Goal: Task Accomplishment & Management: Use online tool/utility

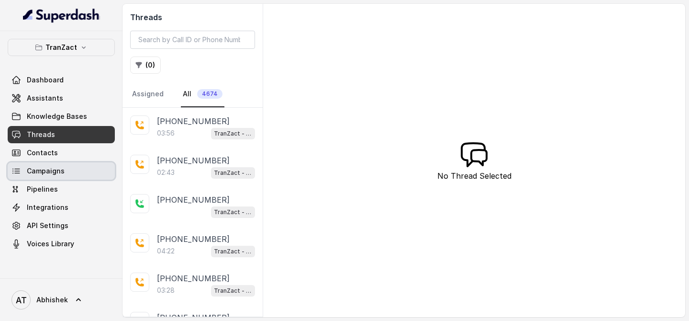
click at [42, 172] on span "Campaigns" at bounding box center [46, 171] width 38 height 10
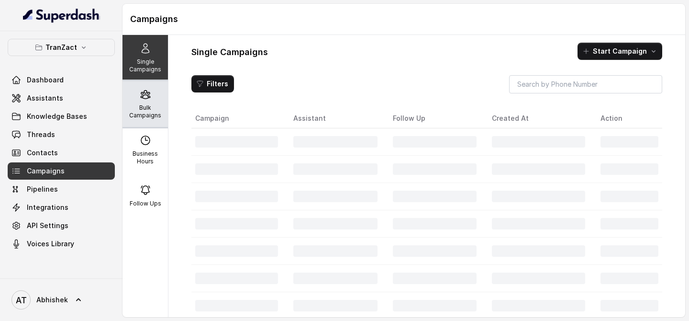
click at [136, 106] on p "Bulk Campaigns" at bounding box center [145, 111] width 38 height 15
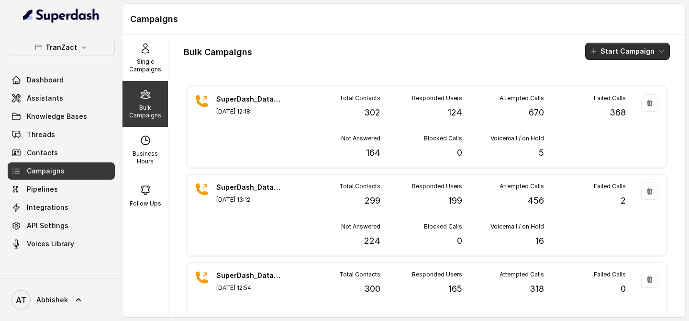
click at [600, 56] on button "Start Campaign" at bounding box center [628, 51] width 85 height 17
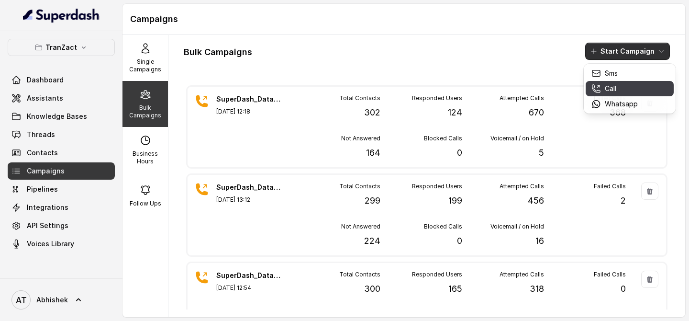
click at [605, 90] on p "Call" at bounding box center [610, 89] width 11 height 10
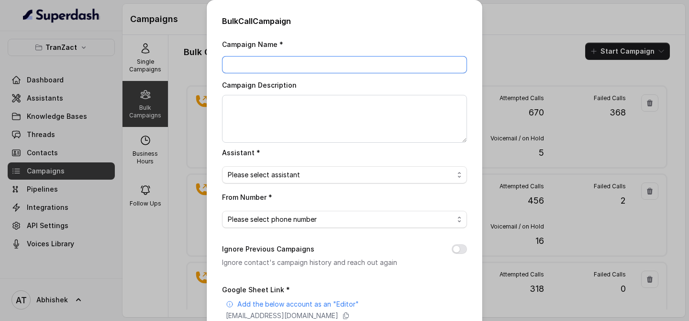
click at [273, 67] on input "Campaign Name *" at bounding box center [344, 64] width 245 height 17
paste input "SuperDash_Data5(1500)_12 August_MS"
type input "SuperDash_Data5(1500)_12 August_MS"
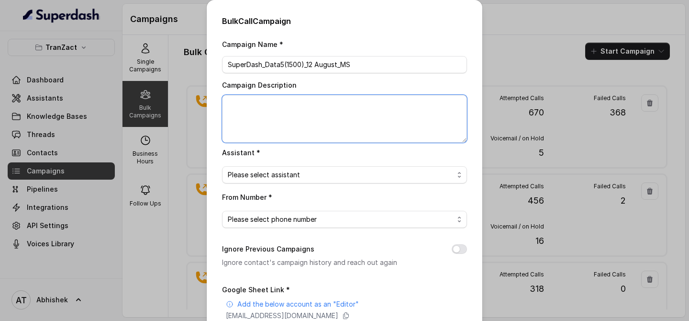
click at [266, 109] on textarea "Campaign Description" at bounding box center [344, 119] width 245 height 48
paste textarea "SuperDash_Data5(1500)_12 August_MS"
type textarea "SuperDash_Data5(1500)_12 August_MS"
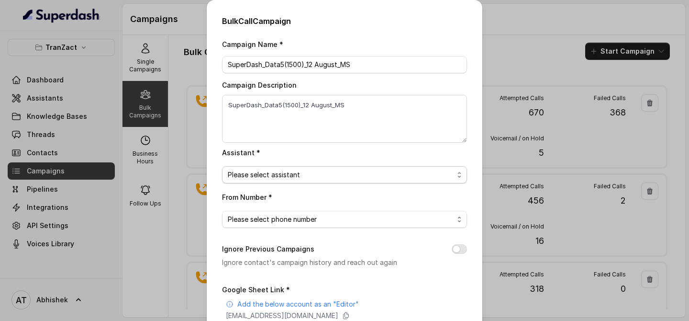
click at [280, 180] on span "Please select assistant" at bounding box center [264, 174] width 72 height 11
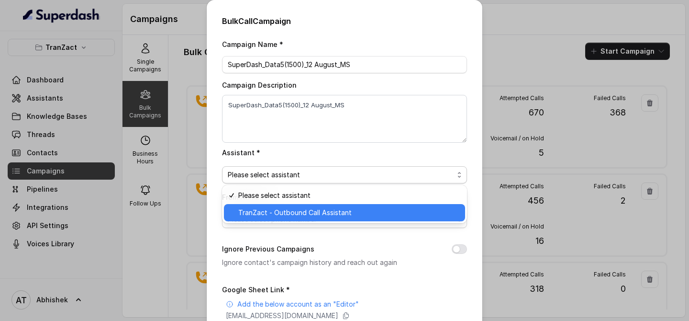
click at [287, 214] on span "TranZact - Outbound Call Assistant" at bounding box center [294, 212] width 113 height 11
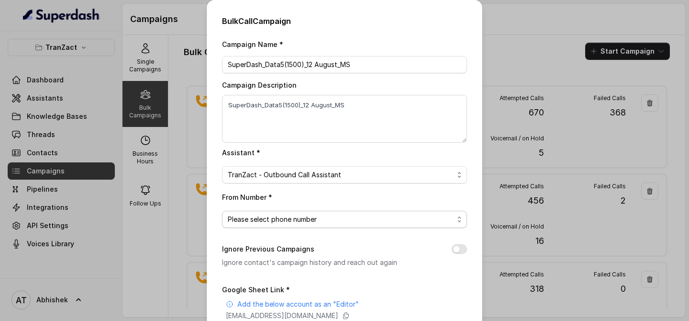
click at [271, 217] on span "Please select phone number" at bounding box center [272, 219] width 89 height 11
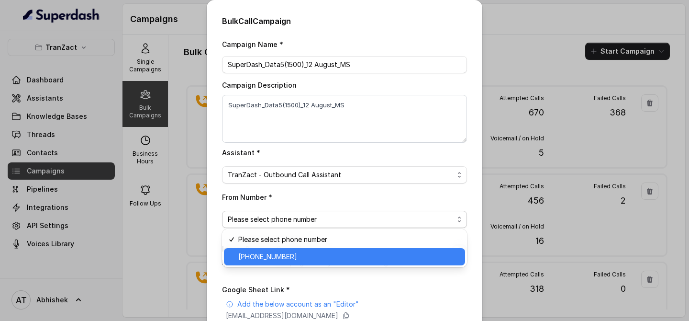
click at [270, 259] on span "+918035737537" at bounding box center [267, 256] width 59 height 11
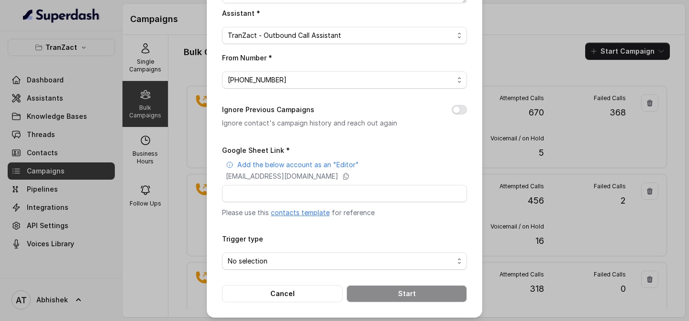
scroll to position [142, 0]
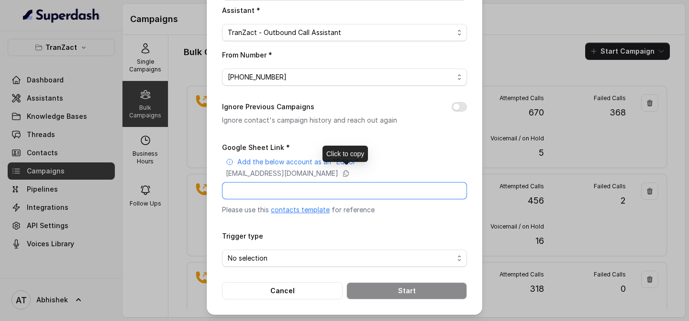
click at [235, 187] on input "Google Sheet Link *" at bounding box center [344, 190] width 245 height 17
paste input "https://docs.google.com/spreadsheets/d/1E4aafXWG4BRcIAJYF522sZ3iAv4dxqkVlv8AIm5…"
type input "https://docs.google.com/spreadsheets/d/1E4aafXWG4BRcIAJYF522sZ3iAv4dxqkVlv8AIm5…"
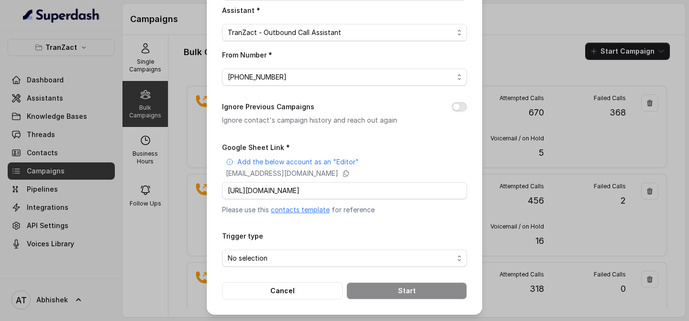
click at [347, 224] on form "Google Sheet Link * Add the below account as an "Editor" superdash@superdash-38…" at bounding box center [344, 220] width 245 height 158
click at [270, 258] on div "No selection" at bounding box center [341, 257] width 226 height 11
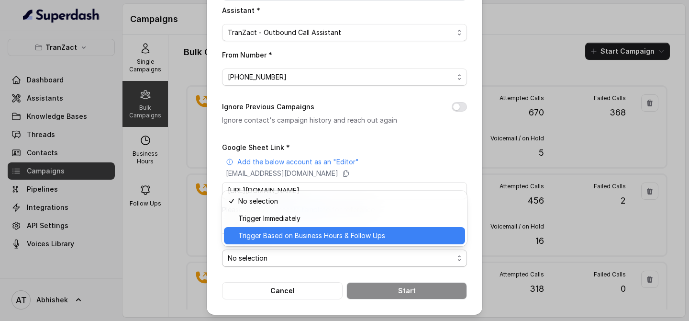
click at [291, 240] on span "Trigger Based on Business Hours & Follow Ups" at bounding box center [311, 235] width 147 height 11
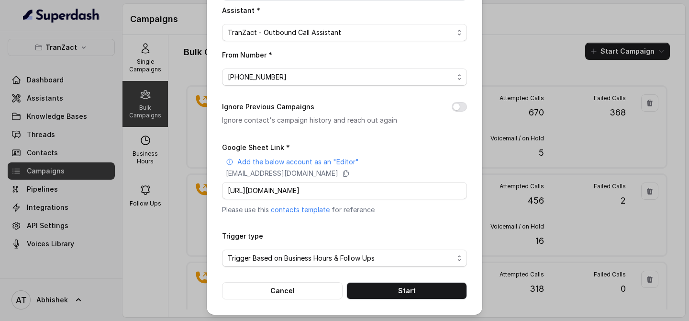
click at [217, 246] on div "Bulk Call Campaign Campaign Name * SuperDash_Data5(1500)_12 August_MS Campaign …" at bounding box center [345, 86] width 276 height 457
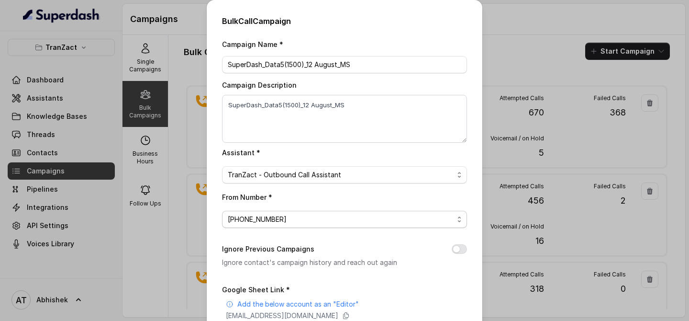
scroll to position [142, 0]
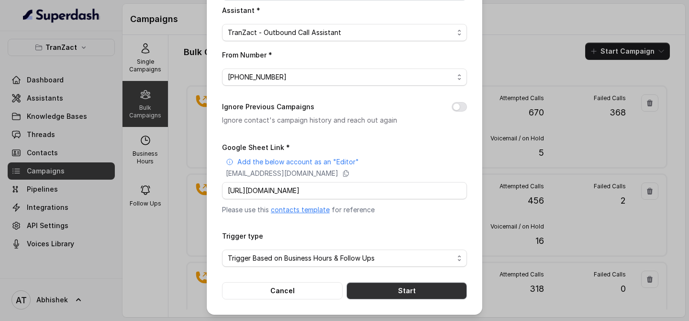
click at [406, 287] on button "Start" at bounding box center [407, 290] width 121 height 17
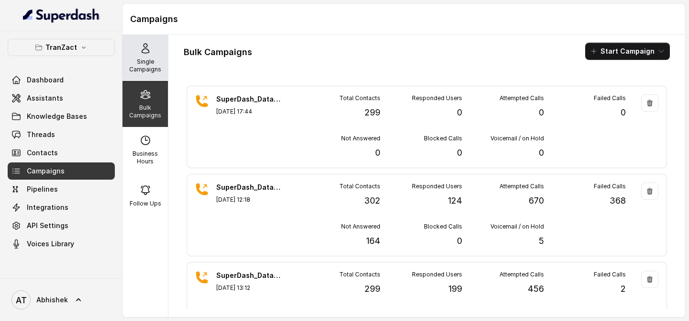
click at [151, 64] on p "Single Campaigns" at bounding box center [145, 65] width 38 height 15
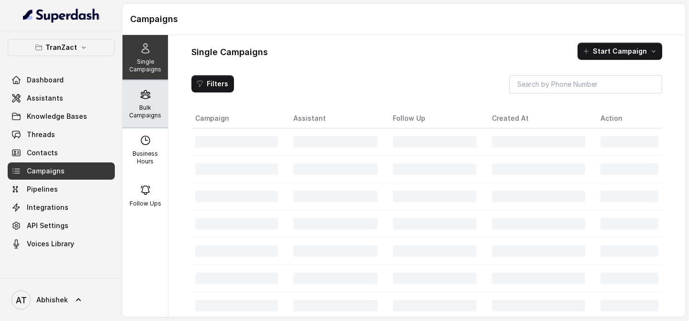
click at [152, 94] on div "Bulk Campaigns" at bounding box center [145, 104] width 45 height 46
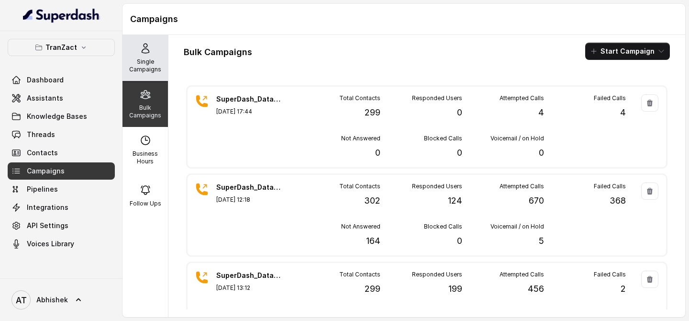
click at [154, 63] on p "Single Campaigns" at bounding box center [145, 65] width 38 height 15
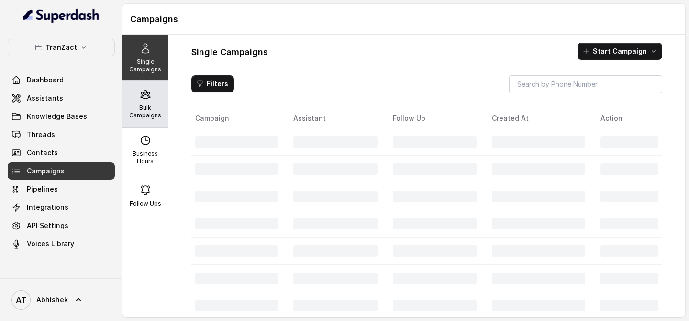
click at [145, 110] on p "Bulk Campaigns" at bounding box center [145, 111] width 38 height 15
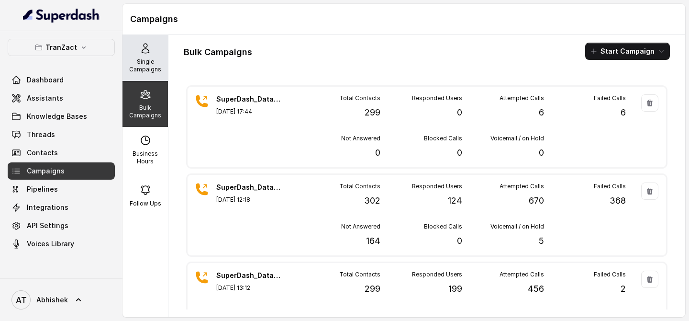
click at [156, 68] on p "Single Campaigns" at bounding box center [145, 65] width 38 height 15
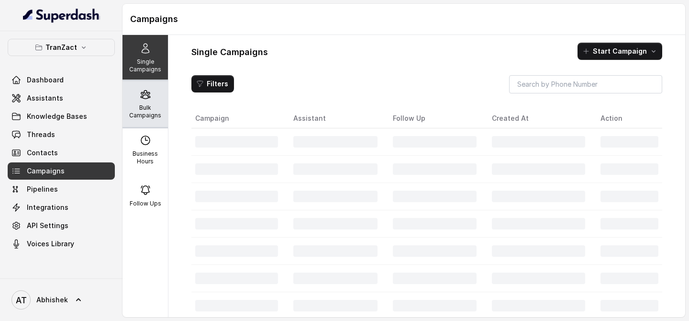
click at [153, 94] on div "Bulk Campaigns" at bounding box center [145, 104] width 45 height 46
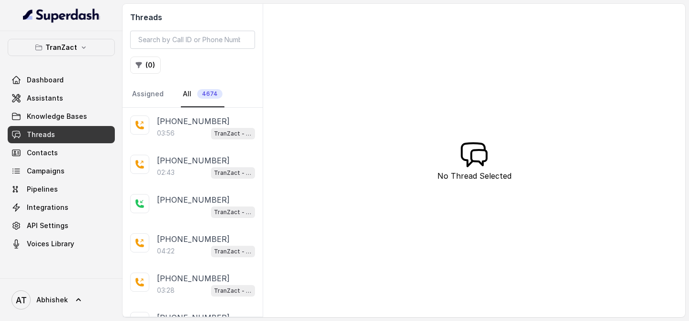
click at [66, 135] on link "Threads" at bounding box center [61, 134] width 107 height 17
click at [58, 169] on span "Campaigns" at bounding box center [46, 171] width 38 height 10
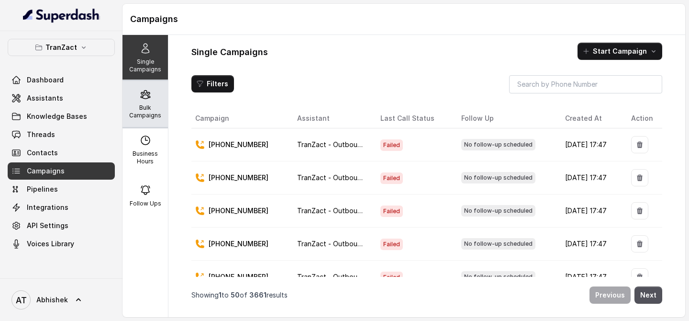
click at [145, 111] on p "Bulk Campaigns" at bounding box center [145, 111] width 38 height 15
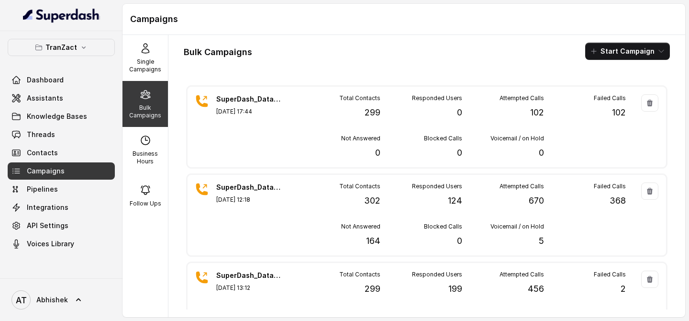
click at [144, 114] on p "Bulk Campaigns" at bounding box center [145, 111] width 38 height 15
click at [143, 58] on p "Single Campaigns" at bounding box center [145, 65] width 38 height 15
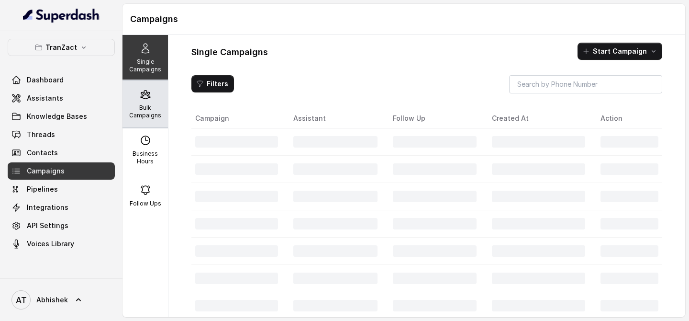
click at [144, 97] on icon at bounding box center [145, 94] width 11 height 11
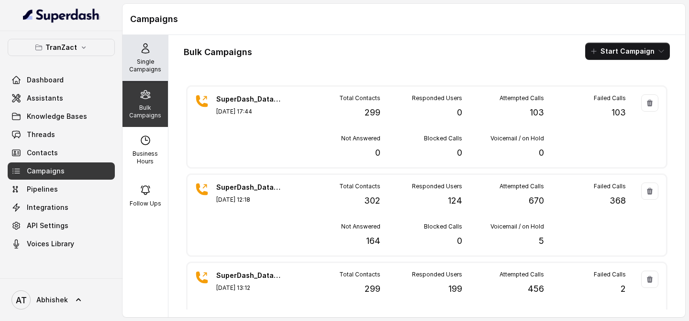
click at [145, 46] on icon at bounding box center [145, 48] width 11 height 11
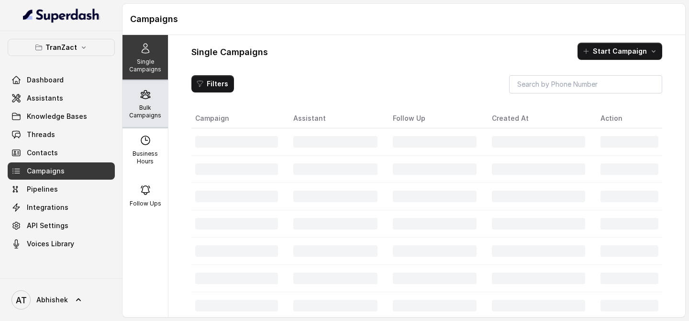
click at [149, 99] on icon at bounding box center [145, 94] width 11 height 11
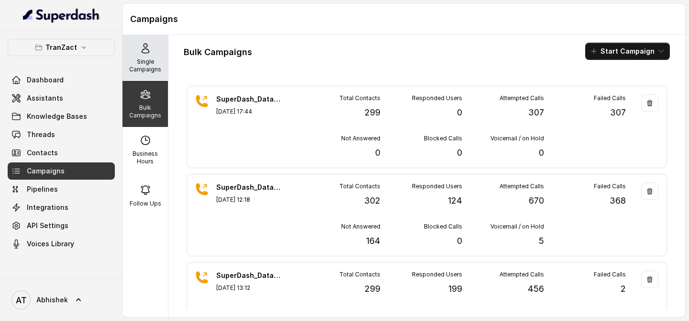
click at [151, 58] on p "Single Campaigns" at bounding box center [145, 65] width 38 height 15
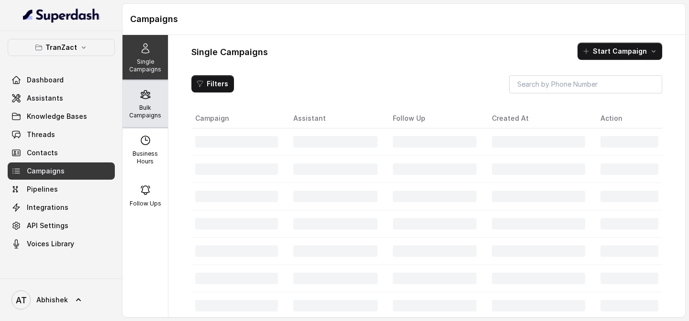
click at [146, 102] on div "Bulk Campaigns" at bounding box center [145, 104] width 45 height 46
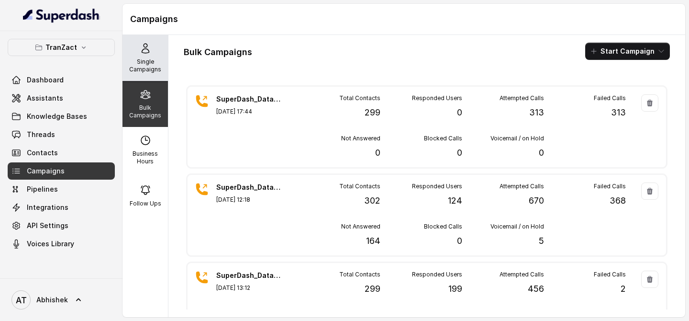
click at [152, 66] on p "Single Campaigns" at bounding box center [145, 65] width 38 height 15
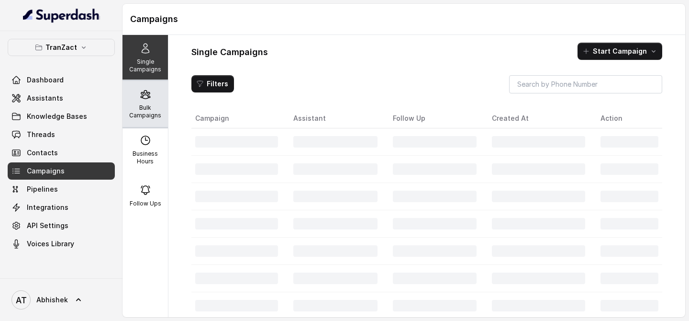
click at [152, 103] on div "Bulk Campaigns" at bounding box center [145, 104] width 45 height 46
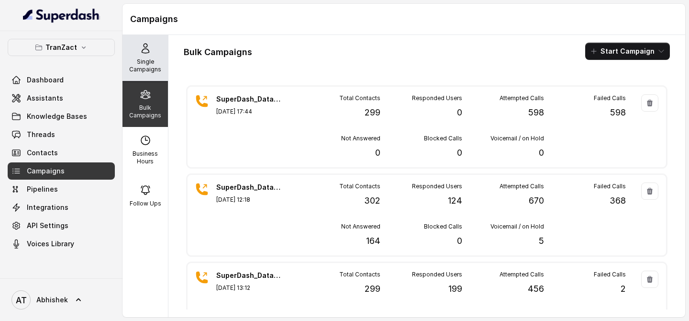
click at [156, 64] on p "Single Campaigns" at bounding box center [145, 65] width 38 height 15
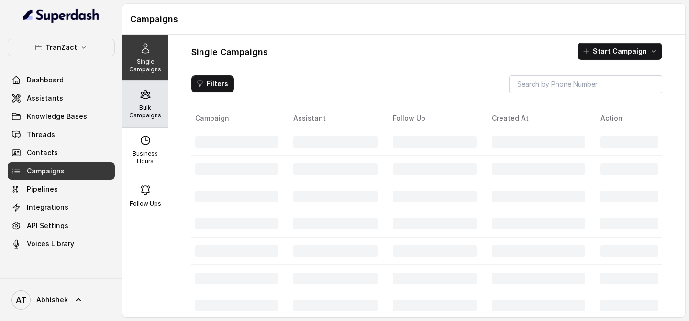
click at [154, 81] on div "Bulk Campaigns" at bounding box center [145, 104] width 45 height 46
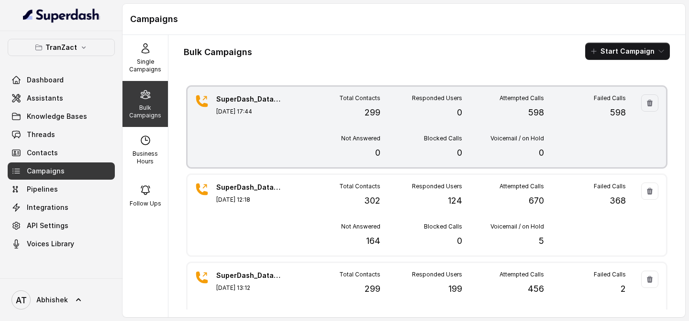
click at [227, 115] on p "[DATE] 17:44" at bounding box center [249, 112] width 67 height 8
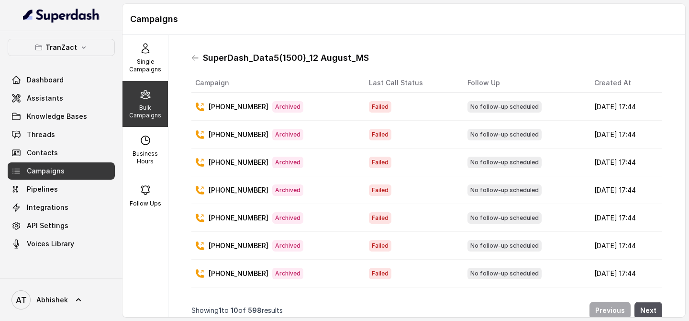
click at [199, 56] on icon at bounding box center [195, 58] width 8 height 8
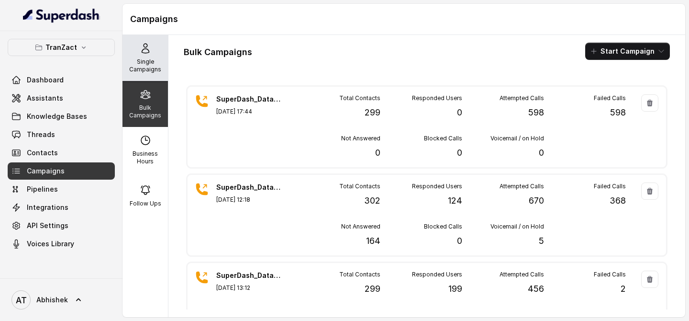
click at [142, 59] on p "Single Campaigns" at bounding box center [145, 65] width 38 height 15
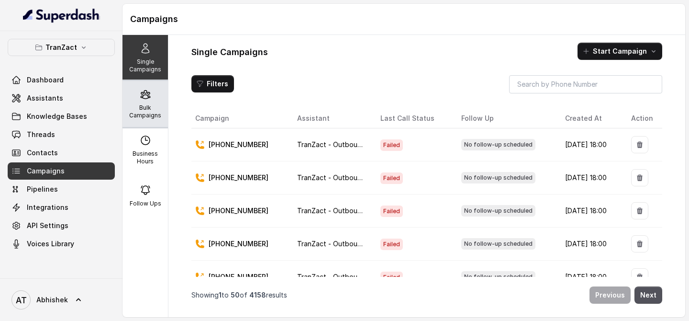
click at [144, 101] on div "Bulk Campaigns" at bounding box center [145, 104] width 45 height 46
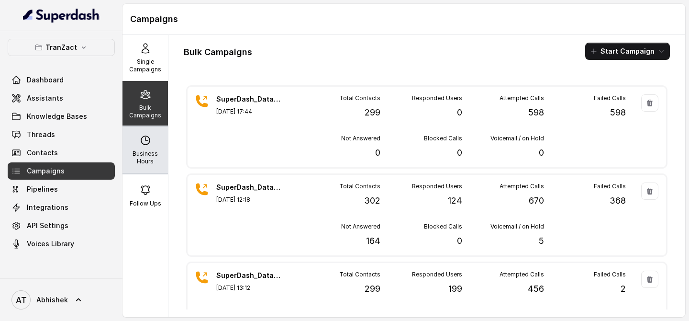
click at [144, 147] on div "Business Hours" at bounding box center [145, 150] width 45 height 46
select select "[GEOGRAPHIC_DATA]/[GEOGRAPHIC_DATA]"
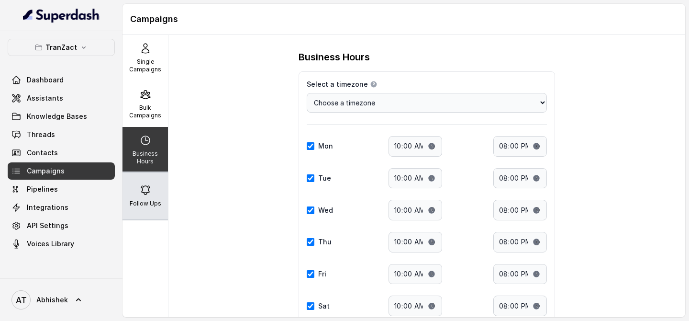
click at [147, 202] on p "Follow Ups" at bounding box center [146, 204] width 32 height 8
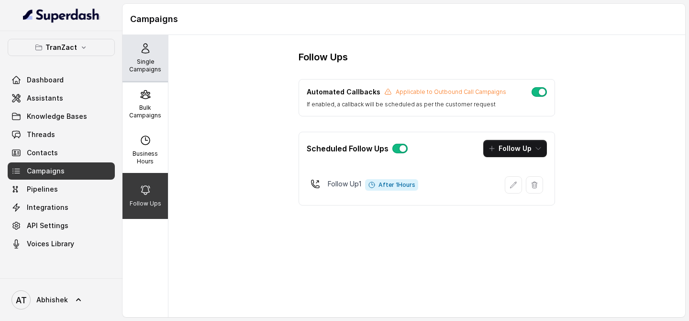
click at [146, 65] on p "Single Campaigns" at bounding box center [145, 65] width 38 height 15
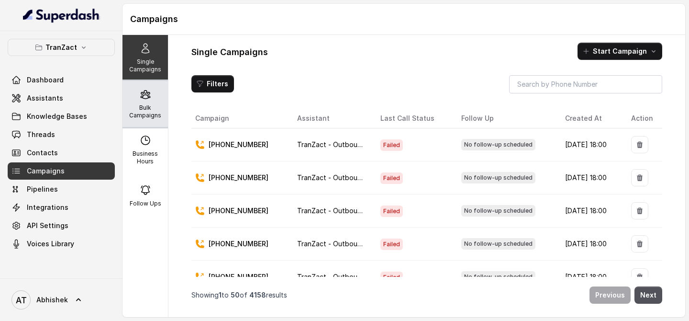
click at [138, 107] on p "Bulk Campaigns" at bounding box center [145, 111] width 38 height 15
